Goal: Check status: Check status

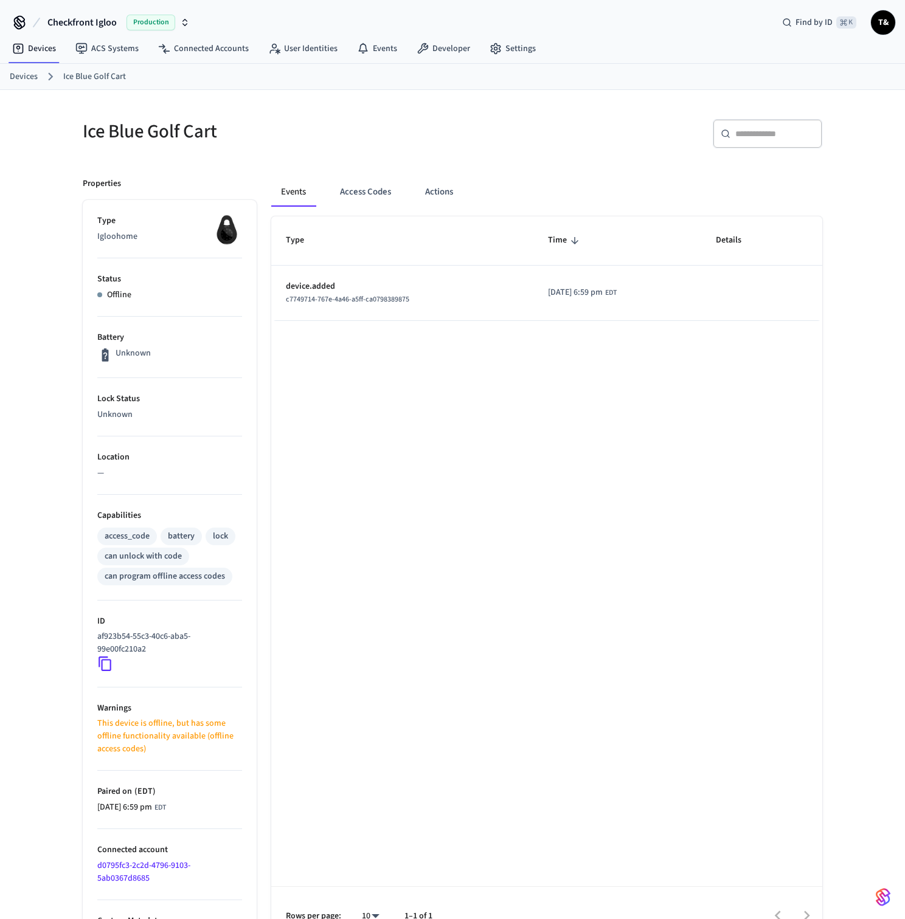
click at [35, 76] on link "Devices" at bounding box center [24, 77] width 28 height 13
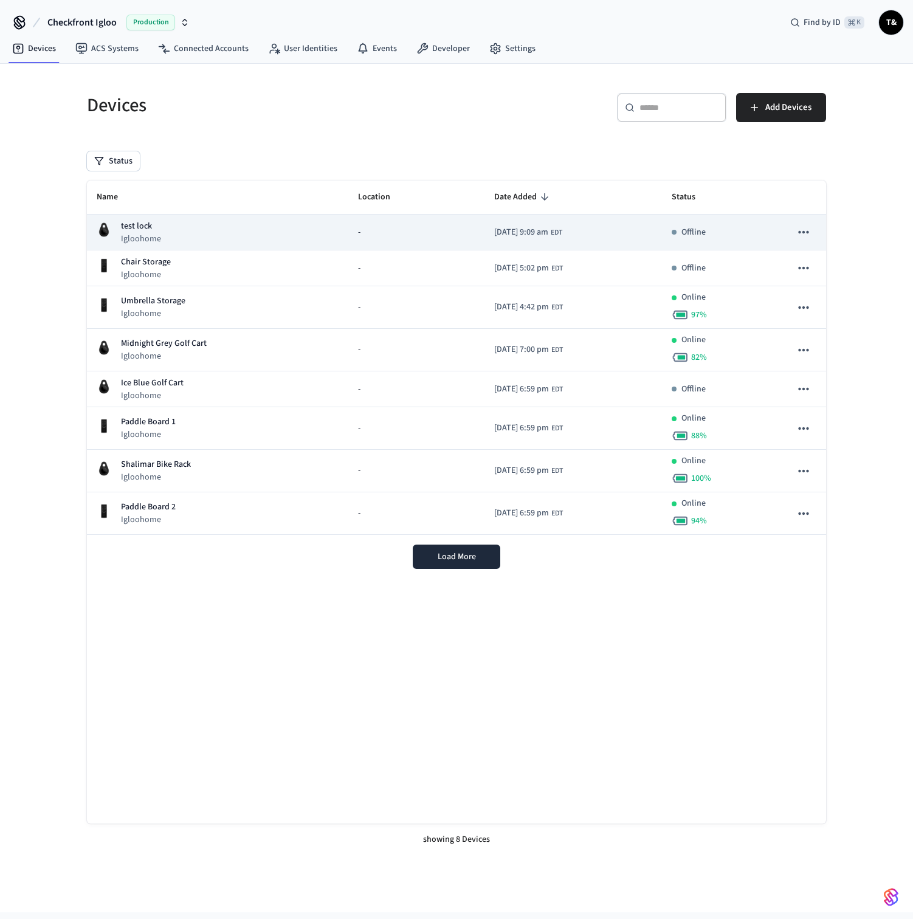
click at [213, 236] on div "test lock Igloohome" at bounding box center [218, 232] width 242 height 25
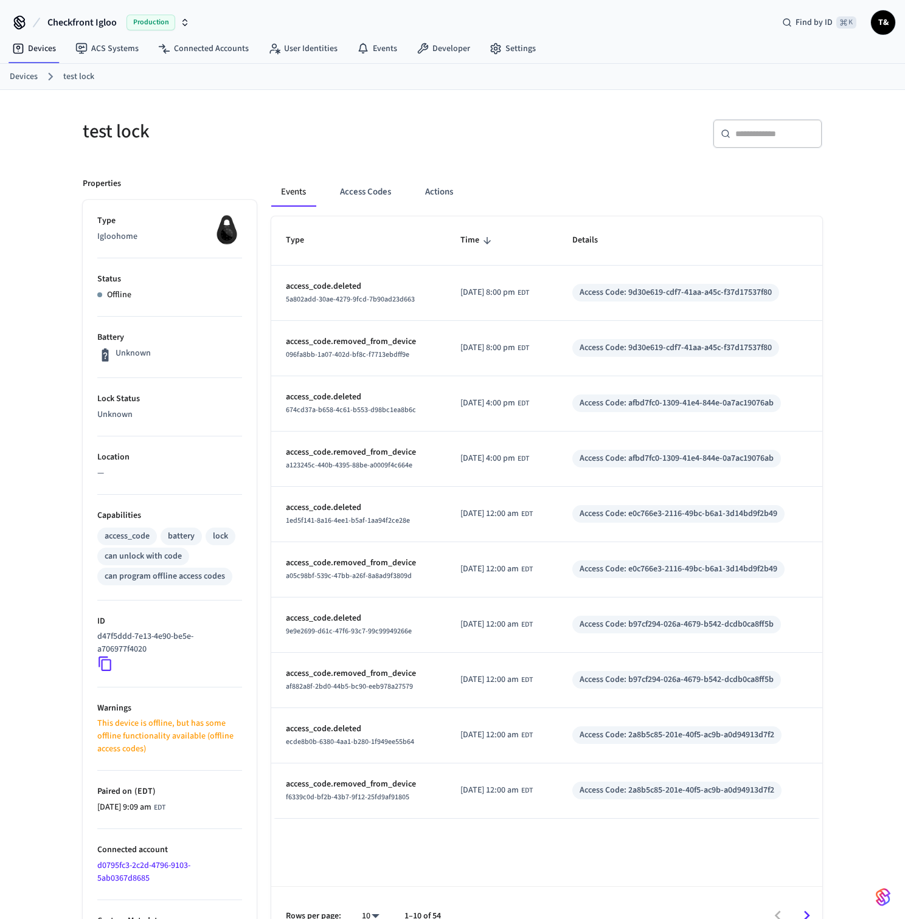
click at [102, 663] on icon at bounding box center [104, 664] width 13 height 15
